Goal: Information Seeking & Learning: Understand process/instructions

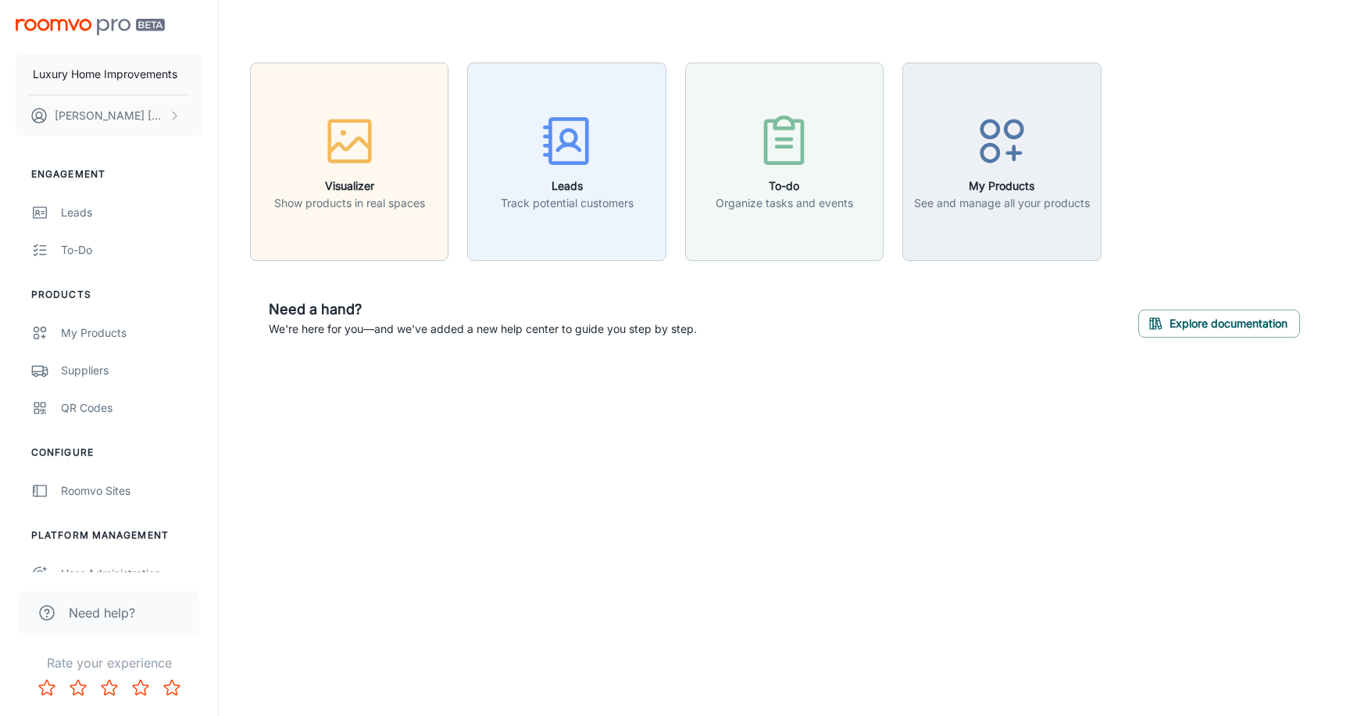
scroll to position [20, 0]
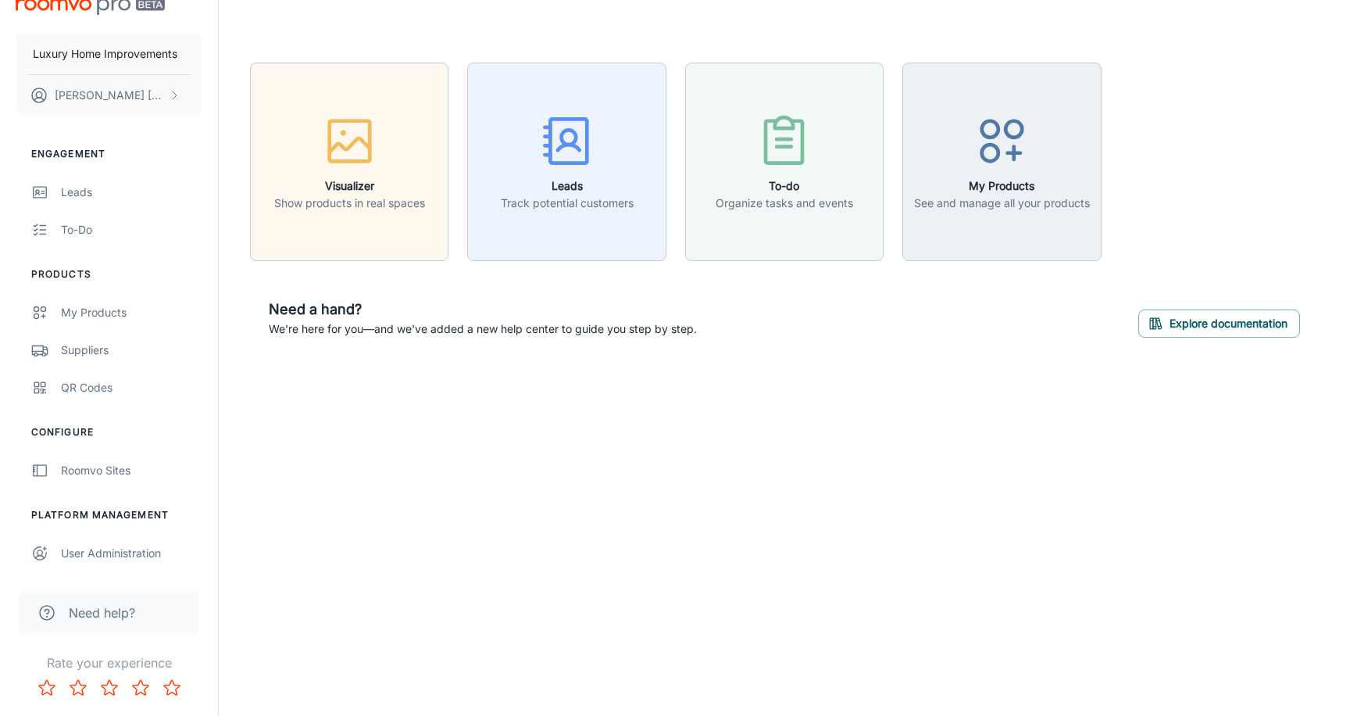
click at [109, 618] on span "Need help?" at bounding box center [102, 612] width 66 height 19
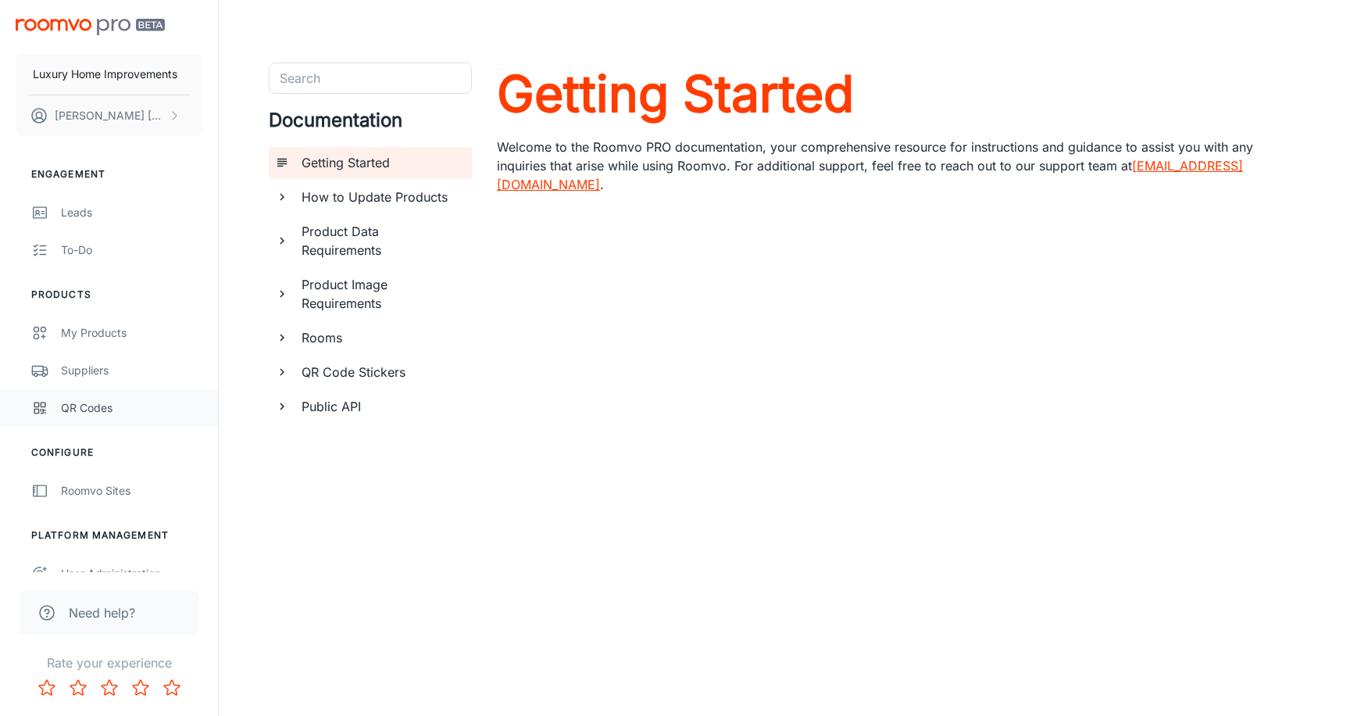
scroll to position [20, 0]
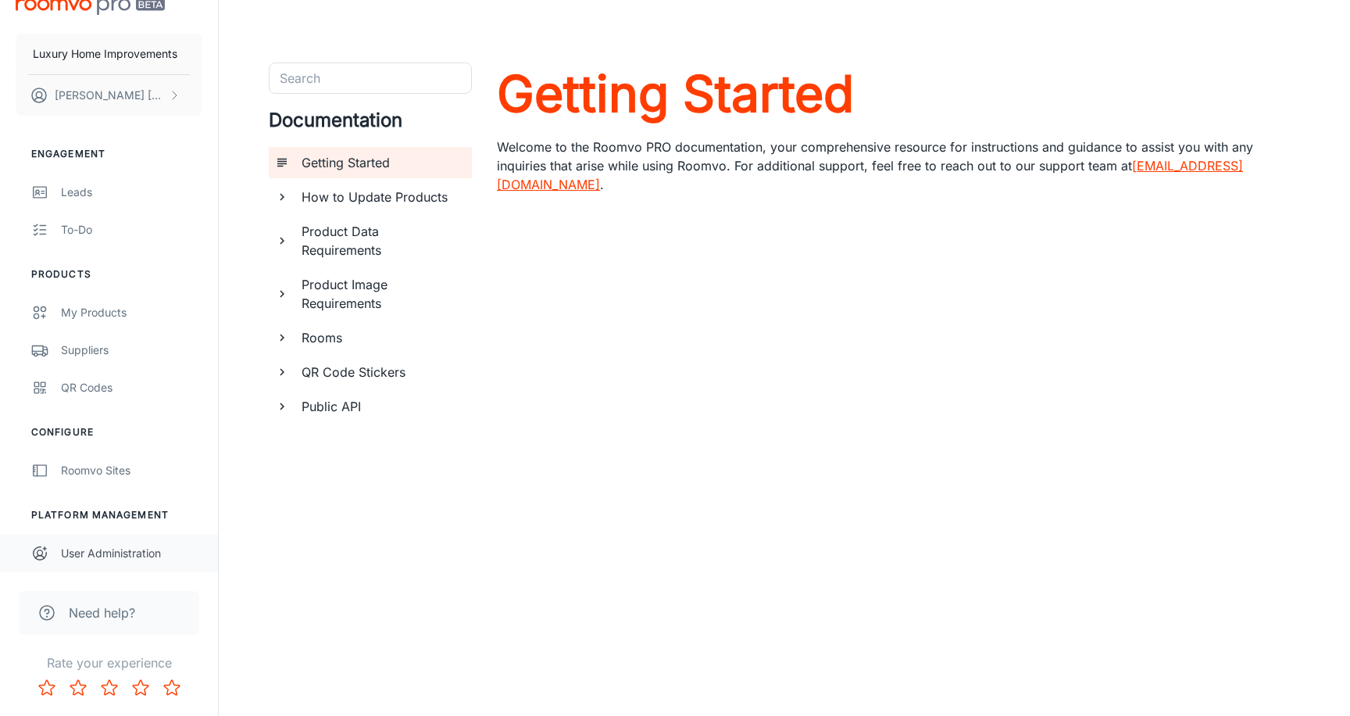
click at [105, 553] on div "User Administration" at bounding box center [131, 553] width 141 height 17
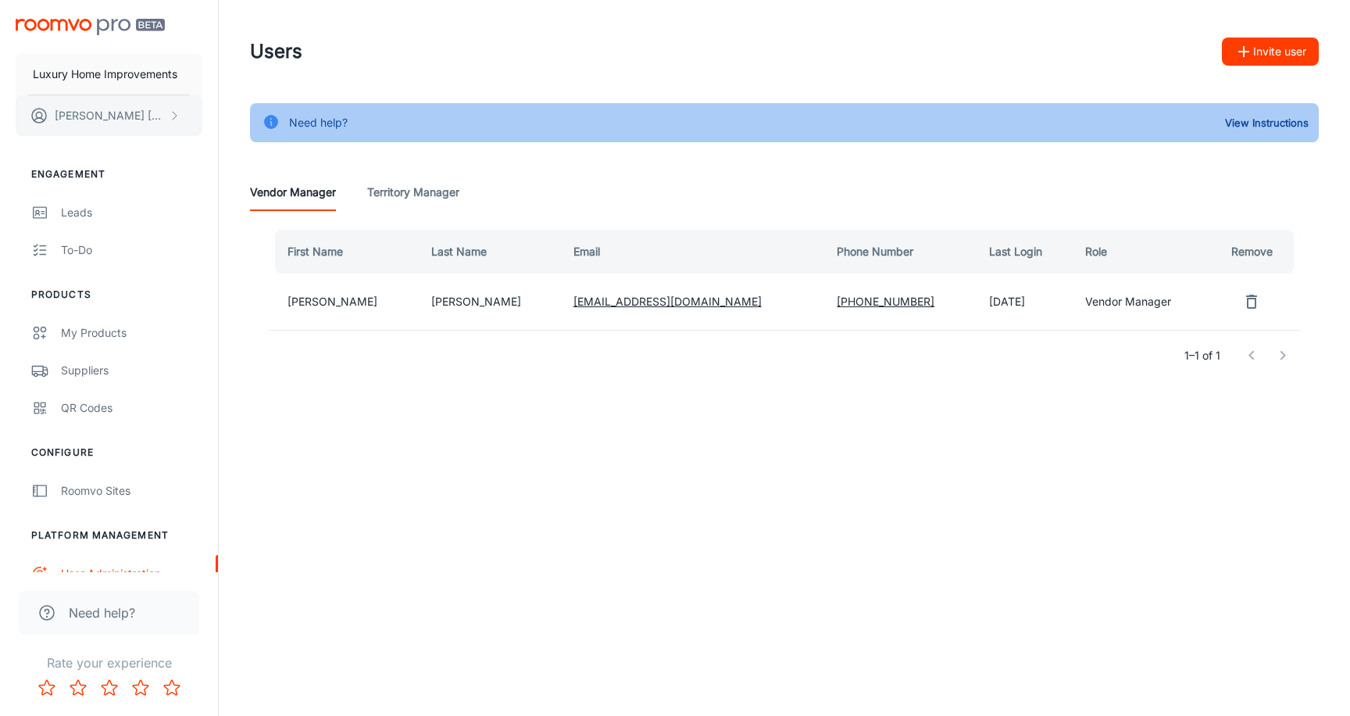
click at [140, 114] on p "[PERSON_NAME]" at bounding box center [110, 115] width 110 height 17
click at [153, 73] on div at bounding box center [675, 358] width 1350 height 716
click at [28, 15] on div "Luxury Home Improvements [PERSON_NAME]" at bounding box center [109, 74] width 218 height 148
click at [121, 22] on img "scrollable content" at bounding box center [90, 27] width 149 height 16
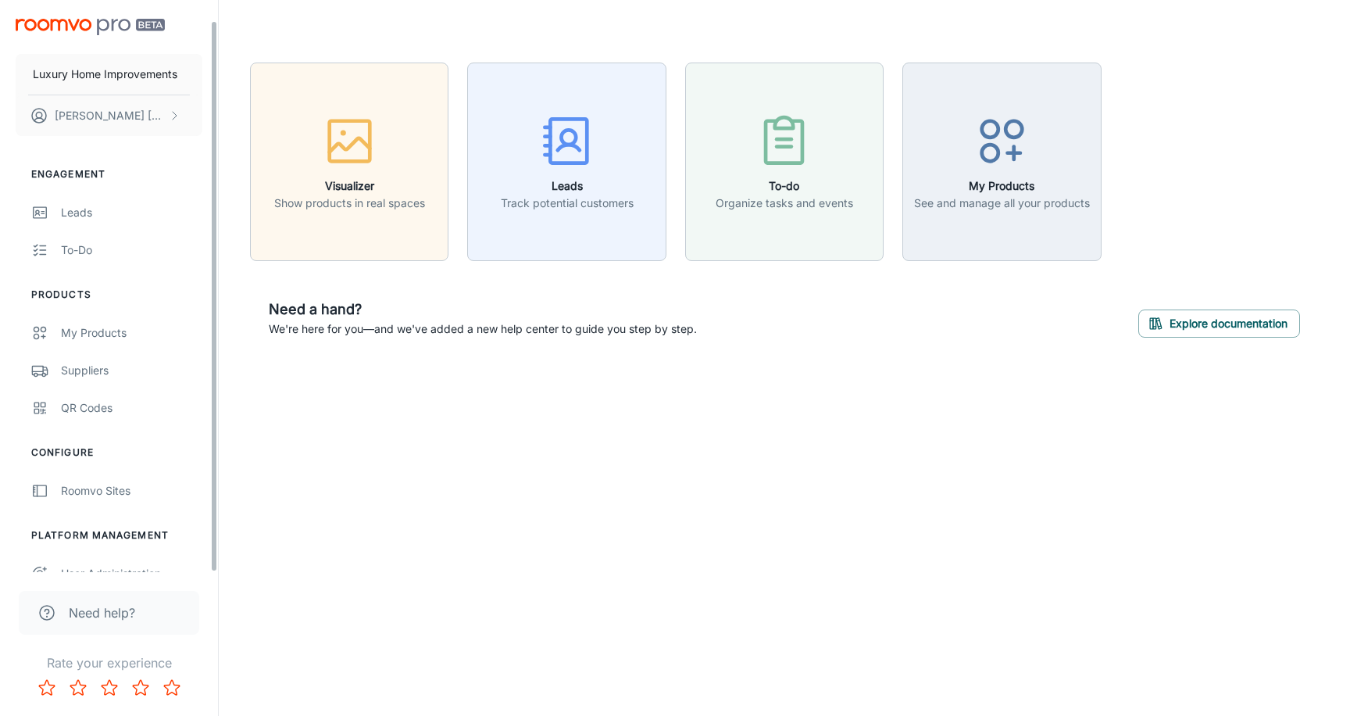
scroll to position [20, 0]
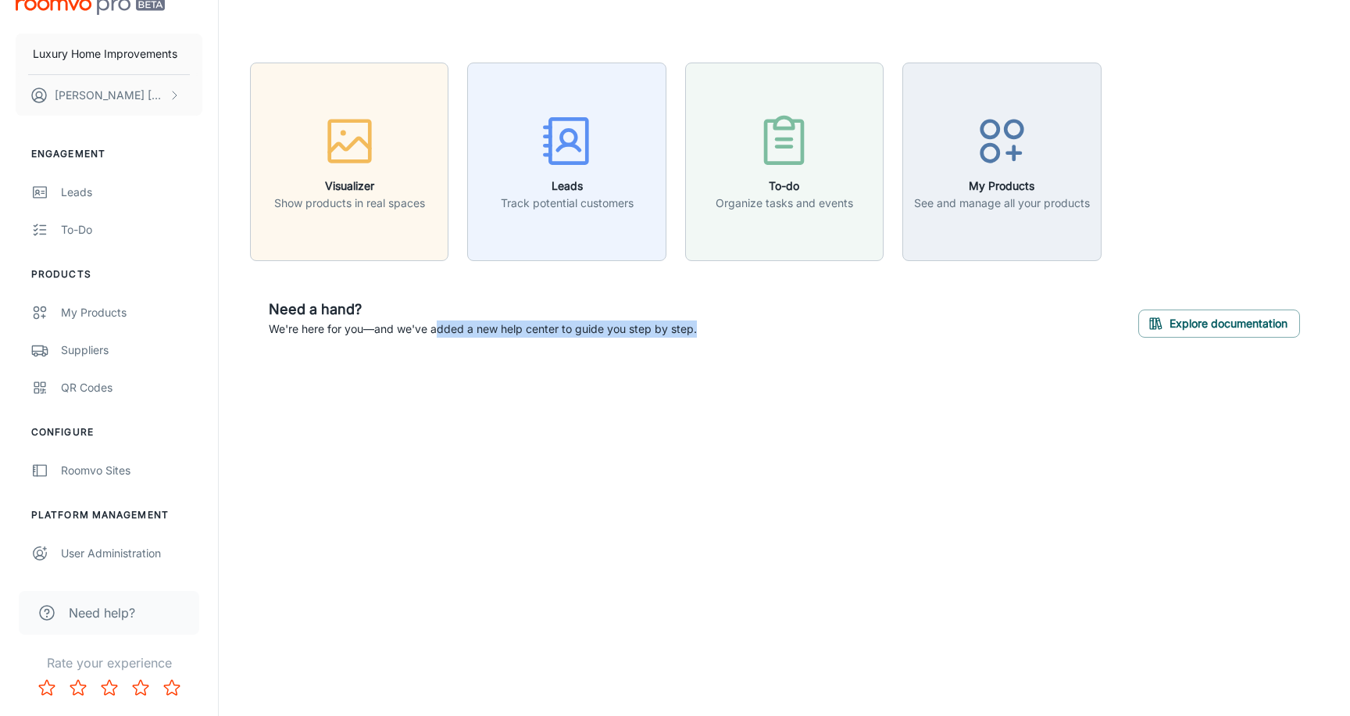
drag, startPoint x: 438, startPoint y: 329, endPoint x: 775, endPoint y: 329, distance: 336.8
click at [756, 329] on div "Need a hand? We're here for you—and we've added a new help center to guide you …" at bounding box center [784, 318] width 1069 height 77
click at [775, 329] on div "Need a hand? We're here for you—and we've added a new help center to guide you …" at bounding box center [784, 318] width 1069 height 77
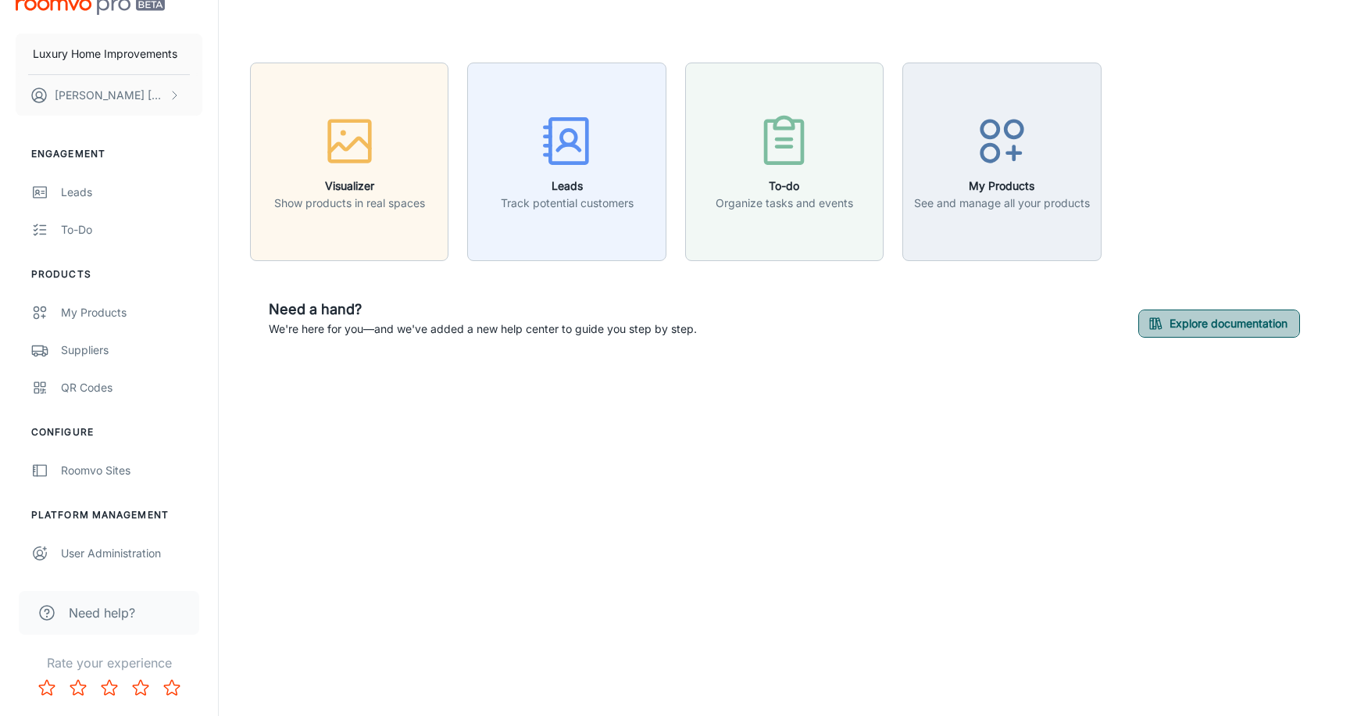
click at [1165, 316] on button "Explore documentation" at bounding box center [1219, 323] width 162 height 28
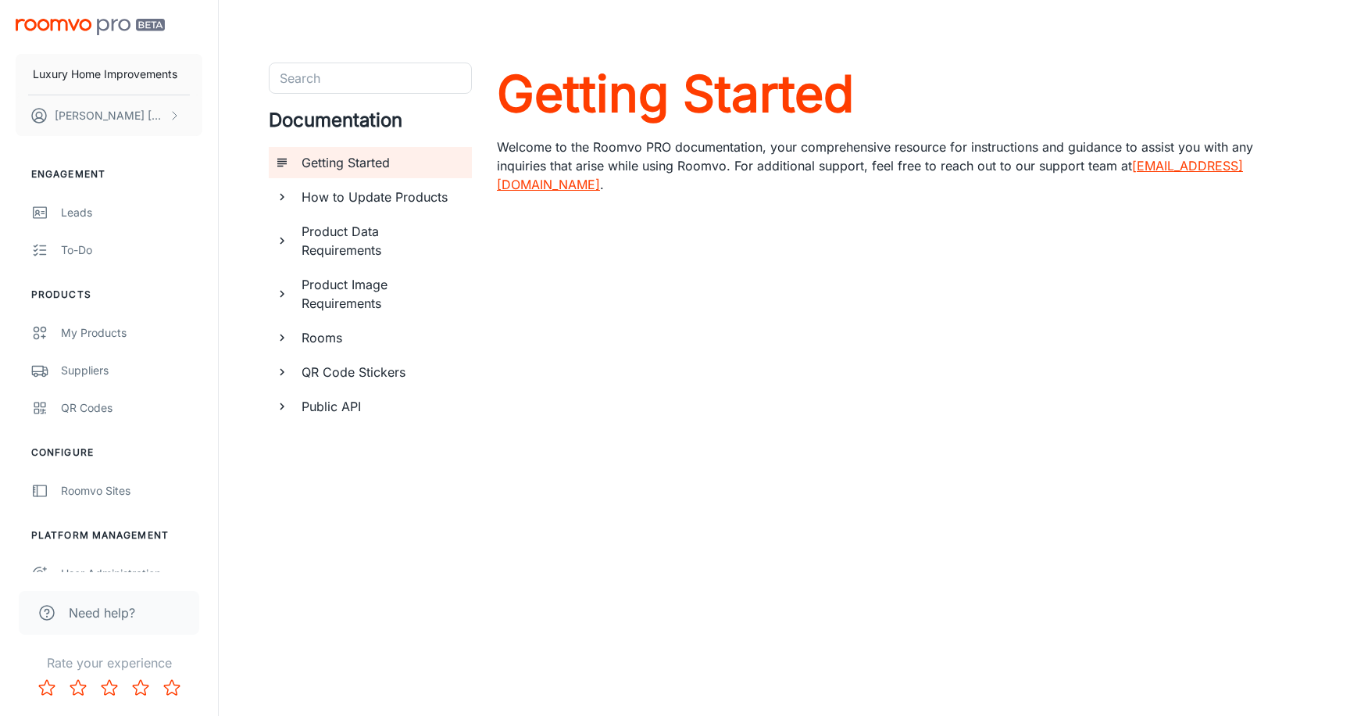
click at [1173, 165] on link "[EMAIL_ADDRESS][DOMAIN_NAME]" at bounding box center [870, 175] width 746 height 34
click at [377, 251] on h6 "Product Data Requirements" at bounding box center [381, 241] width 158 height 38
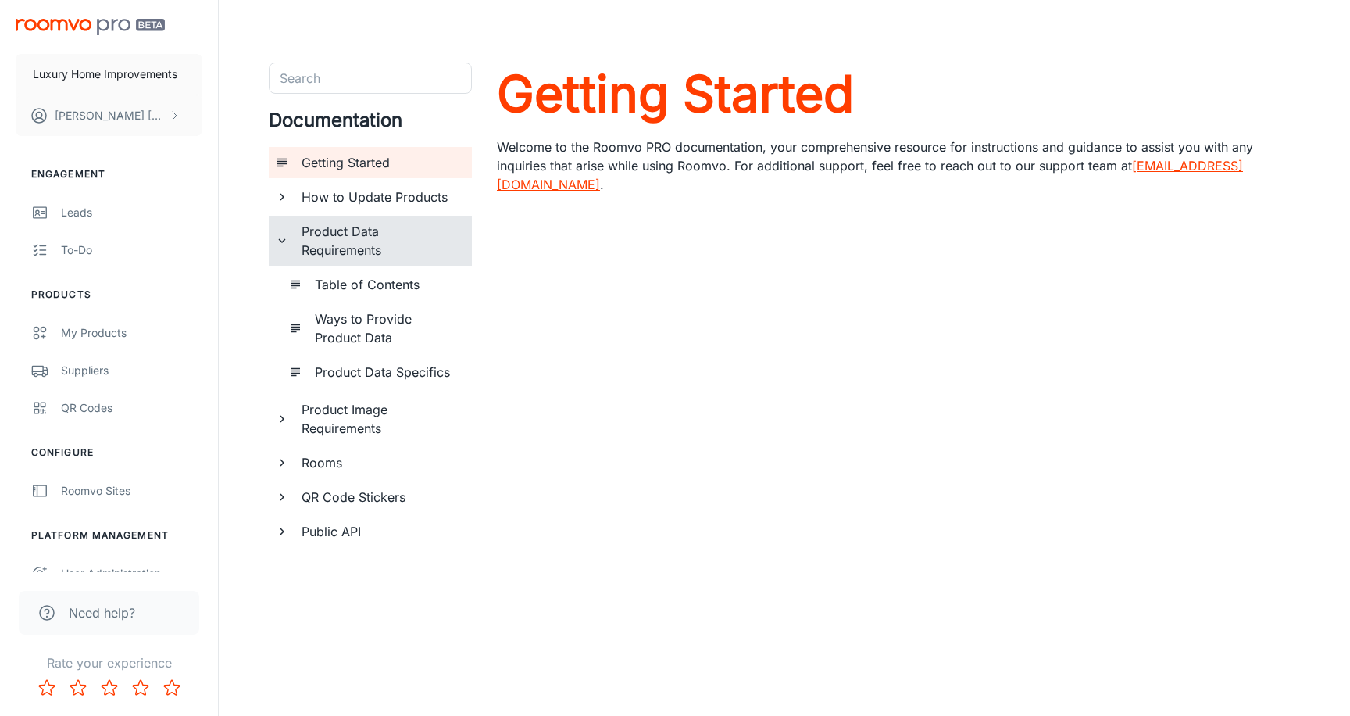
click at [371, 333] on h6 "Ways to Provide Product Data" at bounding box center [387, 328] width 145 height 38
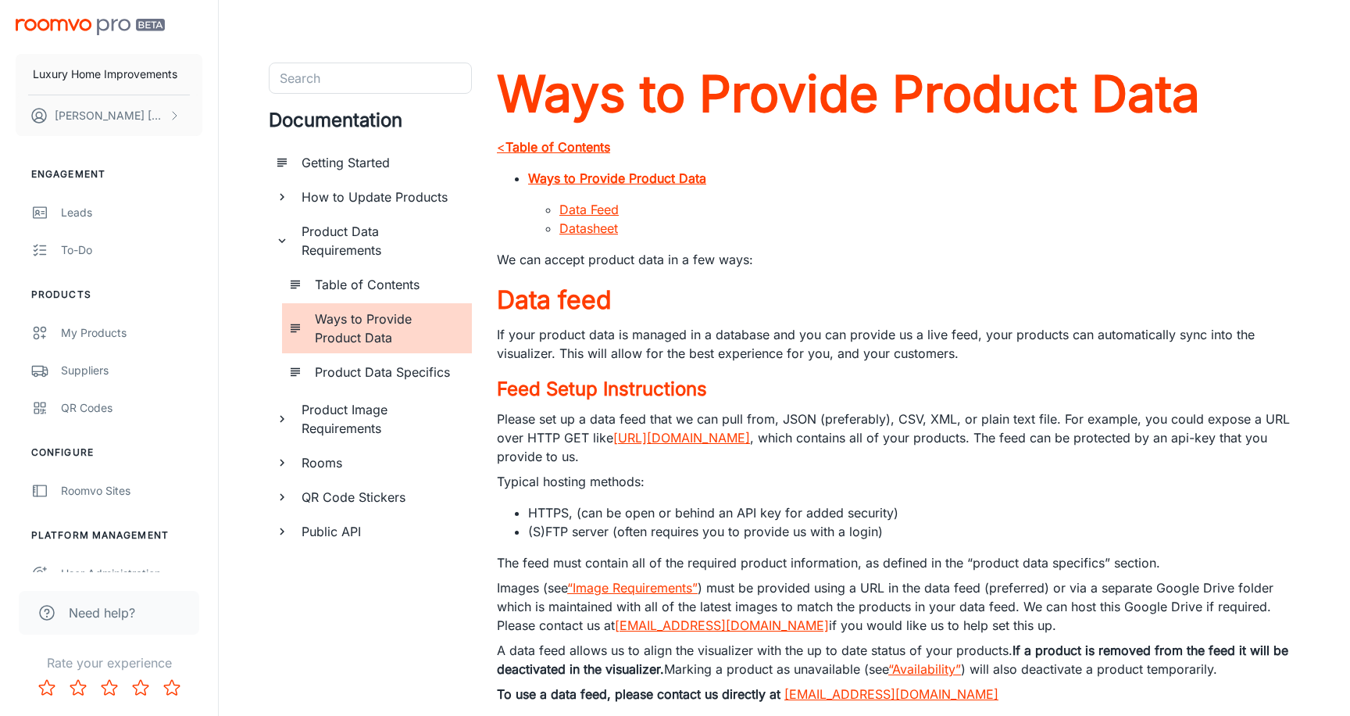
click at [596, 229] on link "Datasheet" at bounding box center [588, 228] width 59 height 16
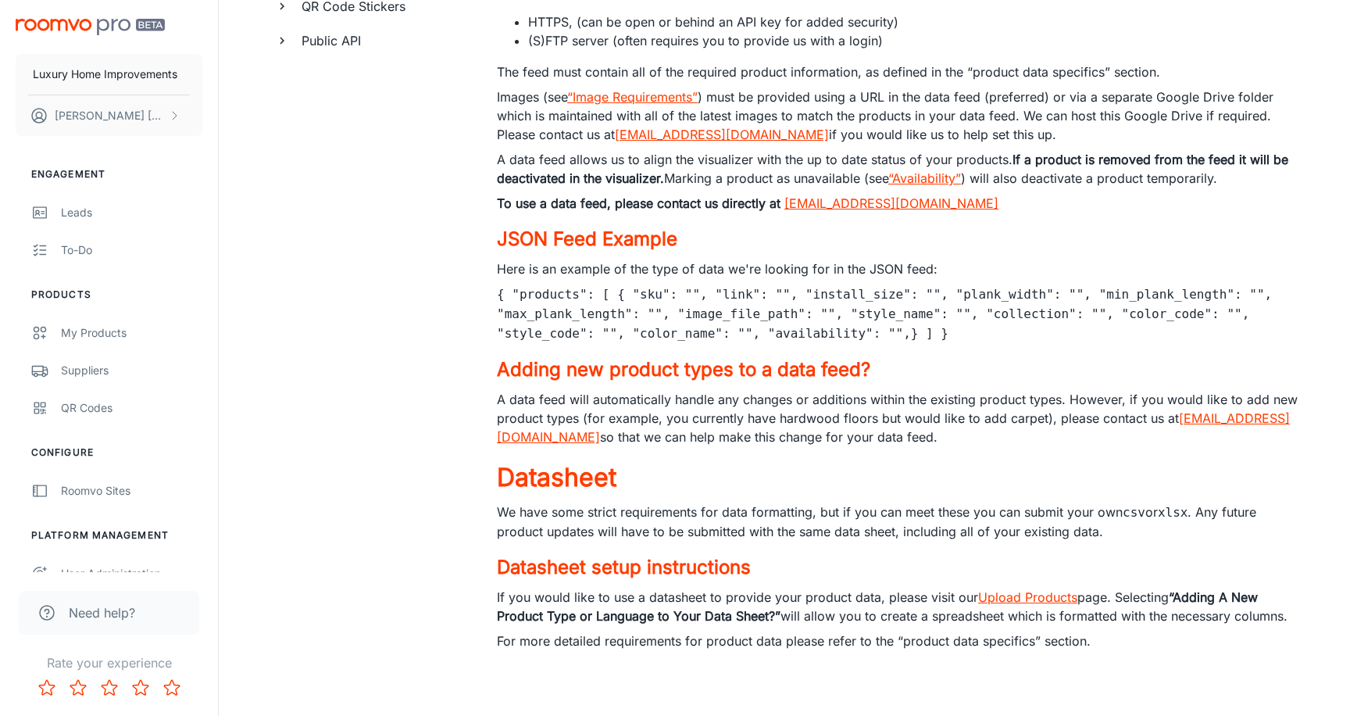
click at [1031, 591] on link "Upload Products" at bounding box center [1027, 597] width 99 height 16
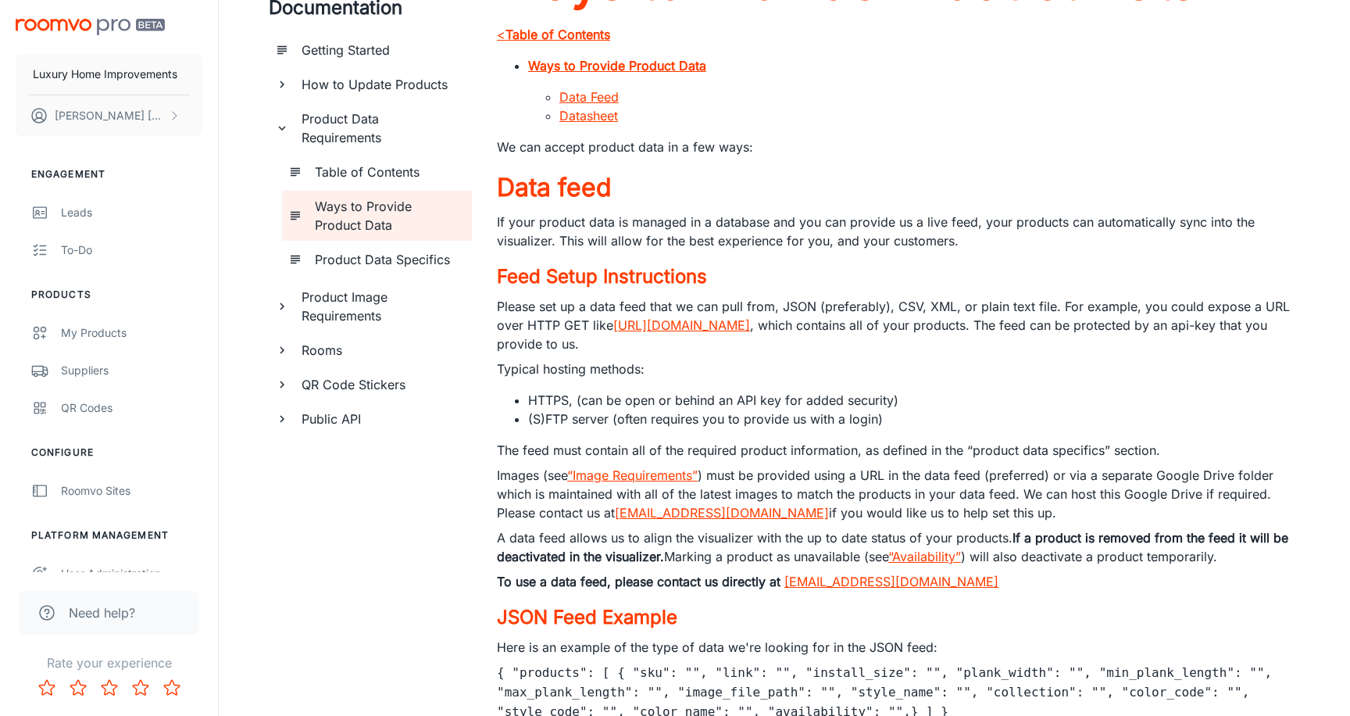
scroll to position [105, 0]
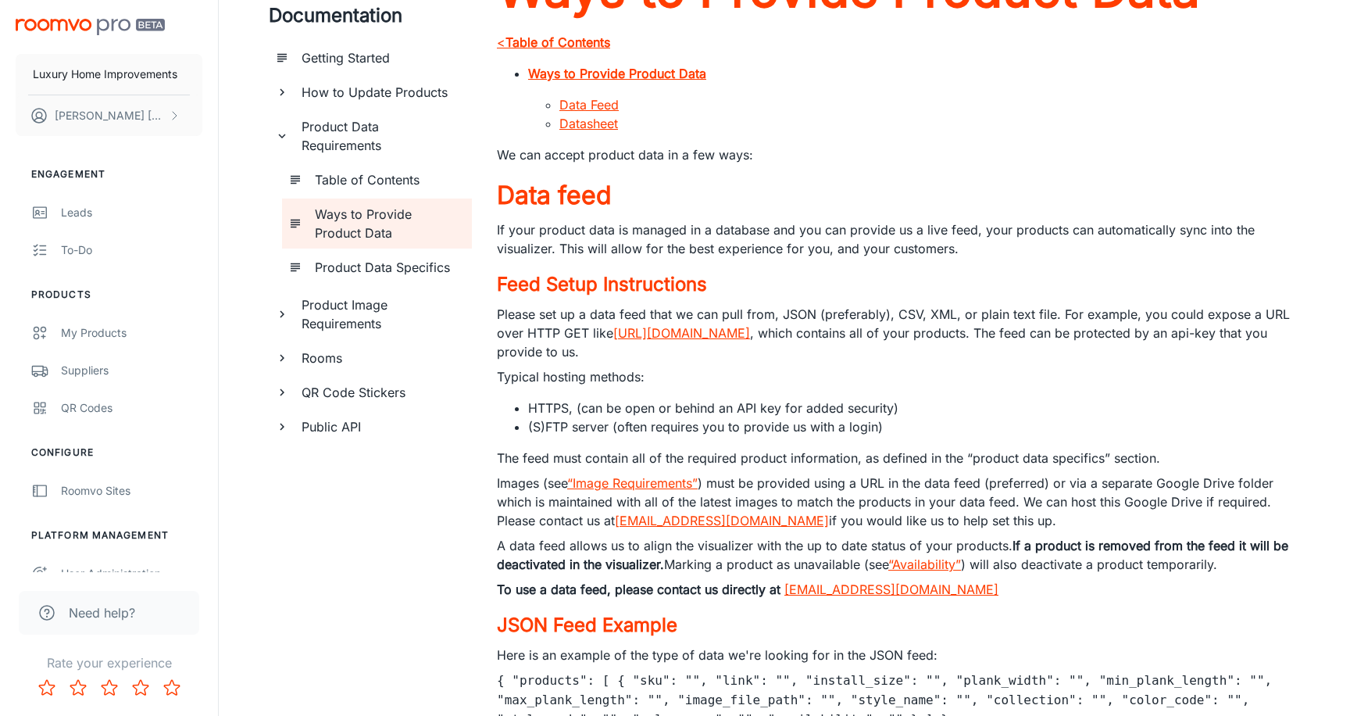
click at [750, 331] on link "https://www.example.com/feeds/product_feed.json" at bounding box center [681, 333] width 137 height 16
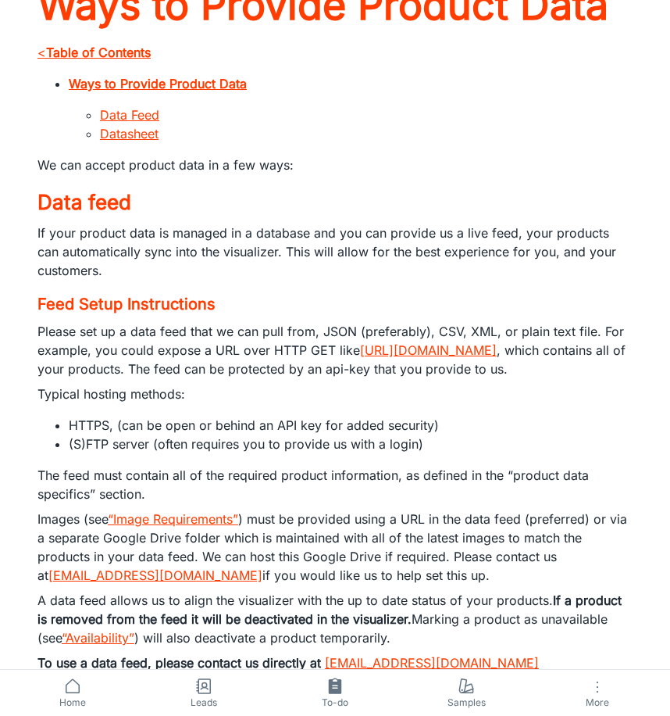
scroll to position [112, 0]
